Goal: Find contact information: Find contact information

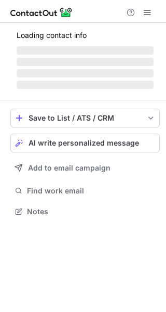
scroll to position [210, 166]
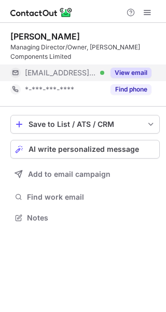
click at [131, 73] on button "View email" at bounding box center [131, 73] width 41 height 10
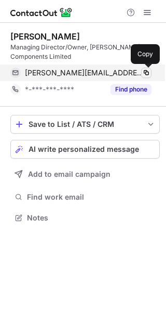
click at [145, 77] on button at bounding box center [146, 73] width 10 height 10
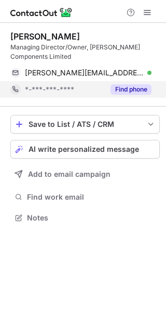
click at [144, 88] on button "Find phone" at bounding box center [131, 89] width 41 height 10
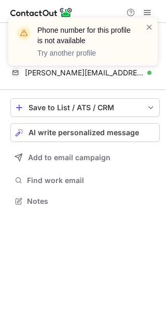
scroll to position [194, 166]
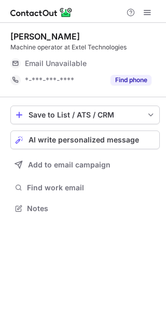
scroll to position [201, 166]
